Goal: Check status

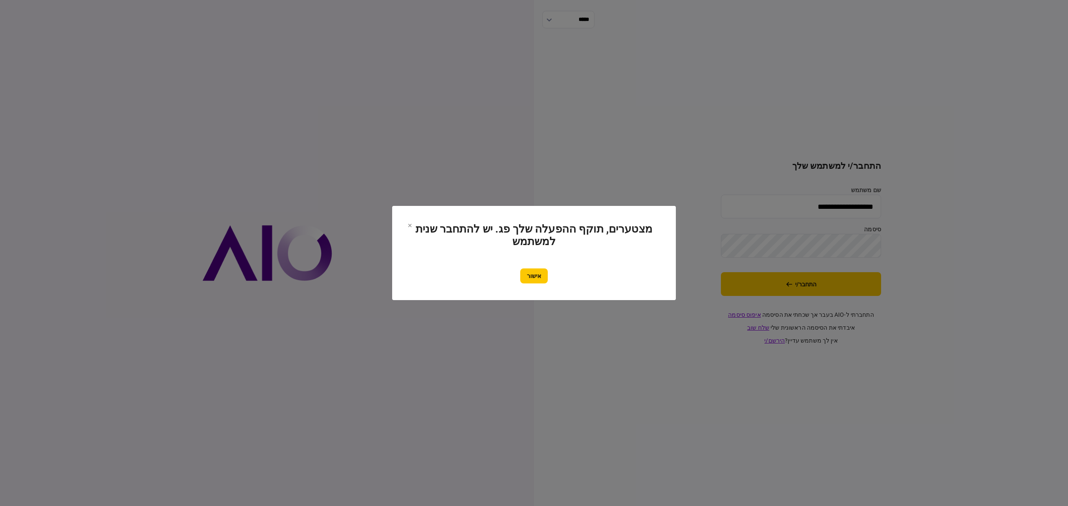
click at [571, 270] on div "אישור" at bounding box center [534, 276] width 250 height 15
click at [520, 270] on button "אישור" at bounding box center [534, 276] width 28 height 15
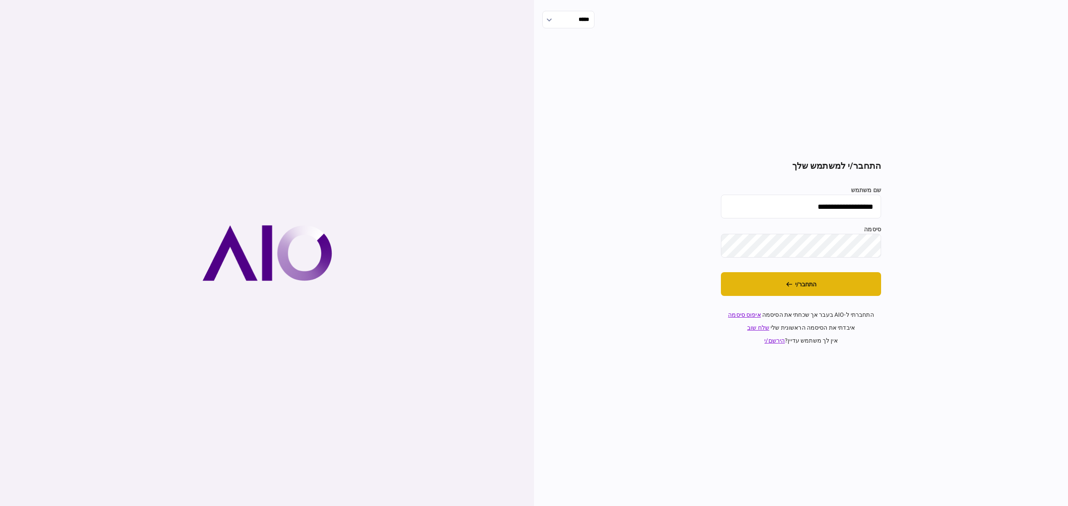
click at [846, 292] on button "התחבר/י" at bounding box center [801, 284] width 160 height 24
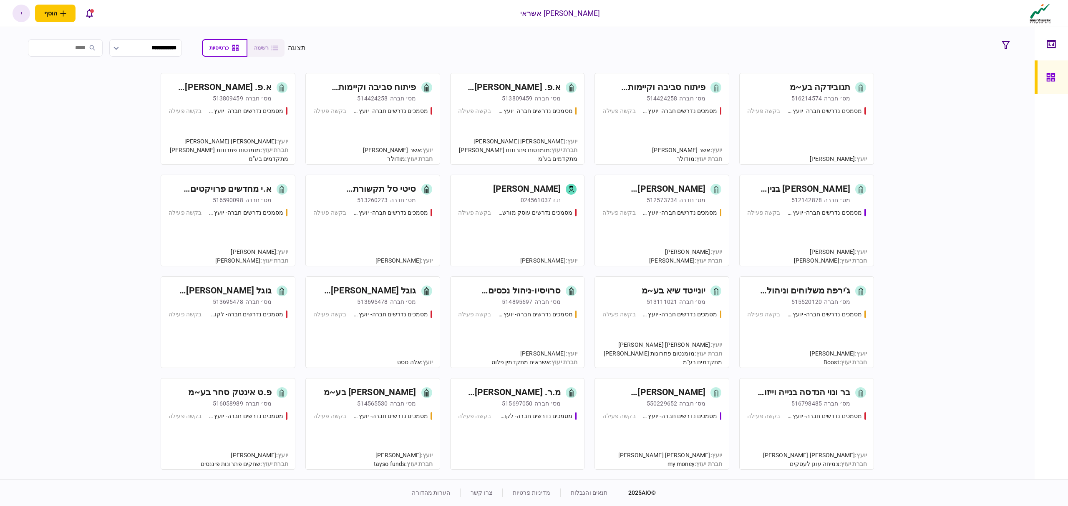
click at [653, 123] on div "מסמכים נדרשים חברה- יועץ - תהליך חברה בקשה פעילה" at bounding box center [661, 132] width 119 height 50
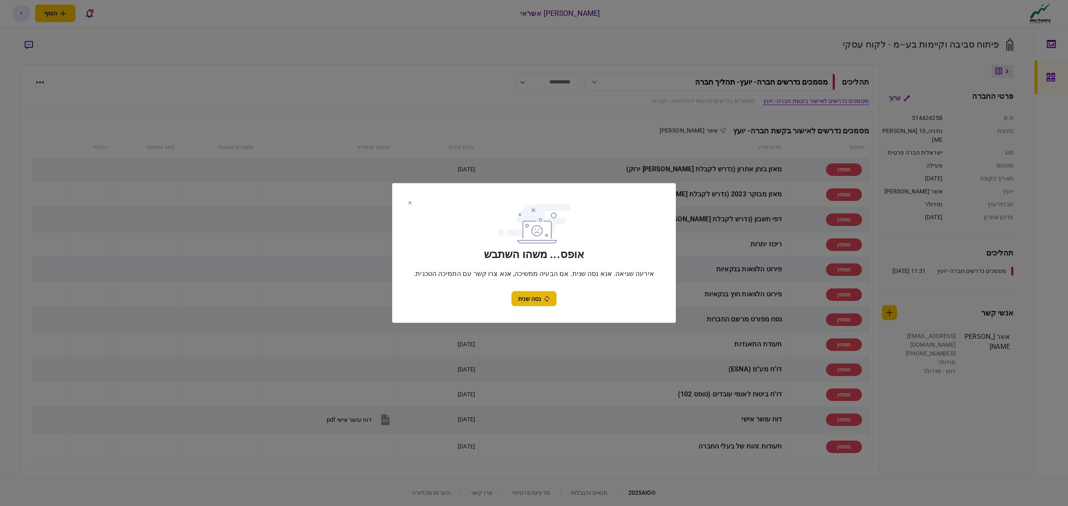
click at [531, 302] on button "נסה שנית" at bounding box center [533, 299] width 45 height 15
